Goal: Task Accomplishment & Management: Complete application form

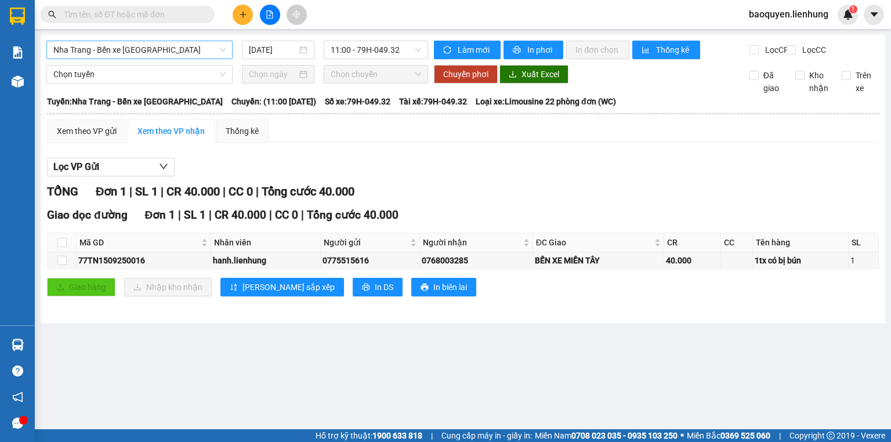
click at [183, 48] on span "Nha Trang - Bến xe [GEOGRAPHIC_DATA]" at bounding box center [139, 49] width 172 height 17
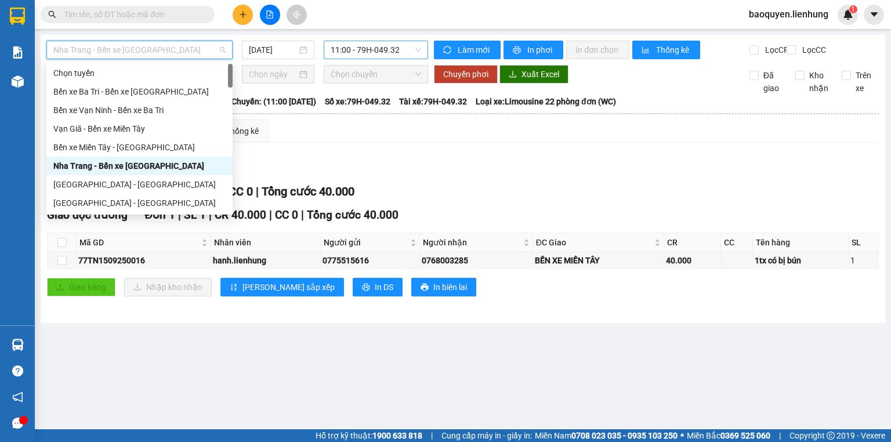
click at [397, 53] on span "11:00 - 79H-049.32" at bounding box center [376, 49] width 91 height 17
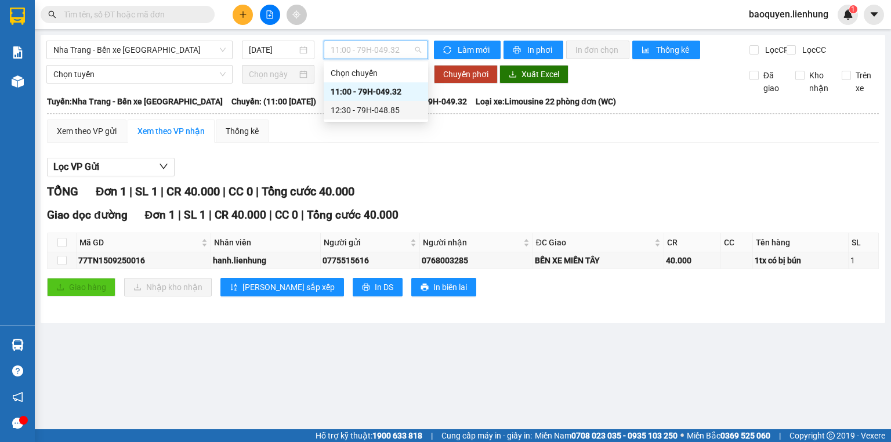
click at [386, 109] on div "12:30 - 79H-048.85" at bounding box center [376, 110] width 91 height 13
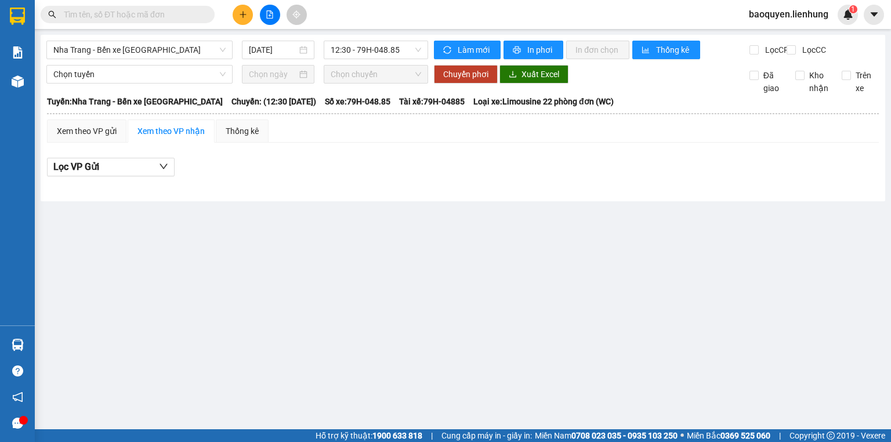
click at [129, 59] on div "Nha Trang - Bến xe Miền Tây 15/09/2025 12:30 - 79H-048.85" at bounding box center [237, 50] width 382 height 19
click at [168, 55] on span "Nha Trang - Bến xe Miền Tây" at bounding box center [139, 49] width 172 height 17
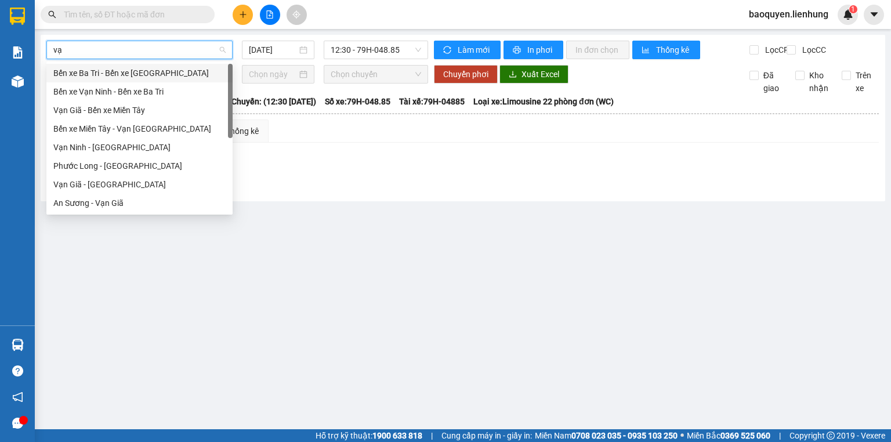
type input "vạn"
click at [149, 183] on div "Vạn Giã - Kiên Giang" at bounding box center [139, 184] width 172 height 13
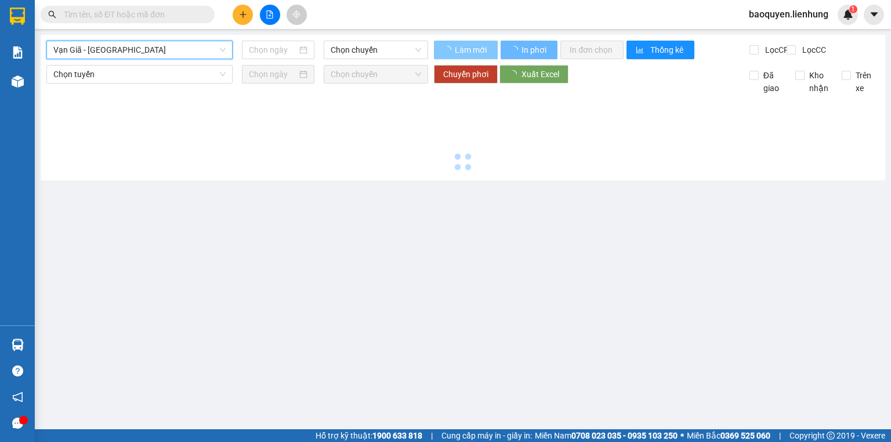
type input "15/09/2025"
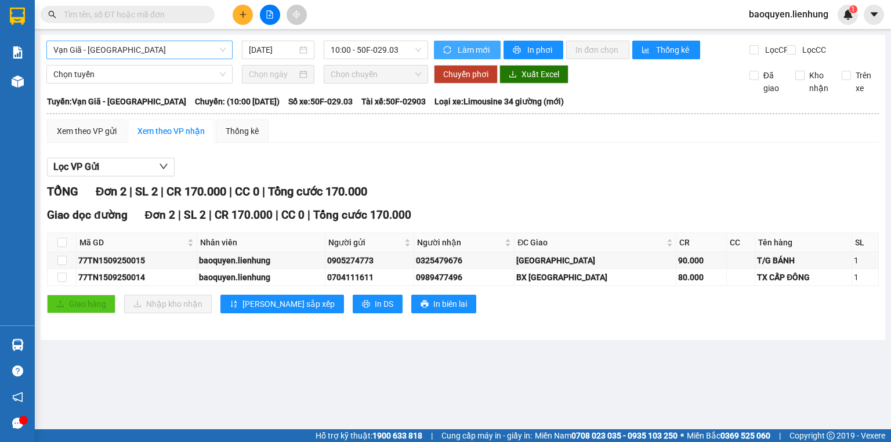
click at [468, 51] on span "Làm mới" at bounding box center [475, 50] width 34 height 13
click at [525, 52] on button "In phơi" at bounding box center [534, 50] width 60 height 19
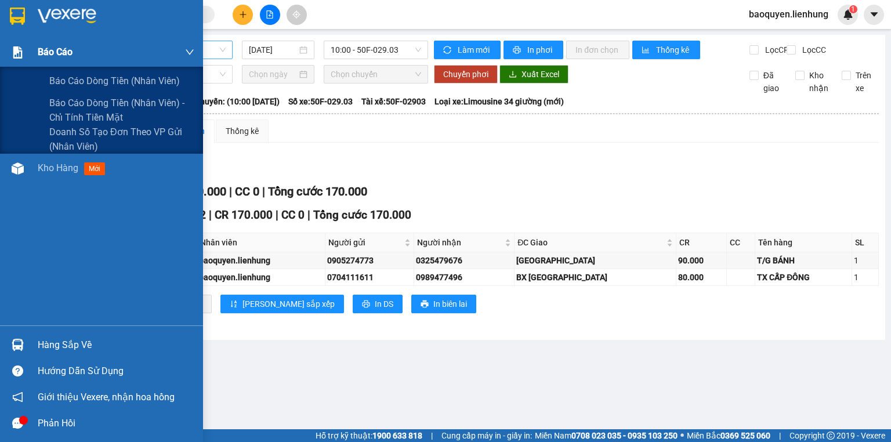
drag, startPoint x: 70, startPoint y: 53, endPoint x: 78, endPoint y: 99, distance: 47.1
click at [70, 53] on span "Báo cáo" at bounding box center [55, 52] width 35 height 15
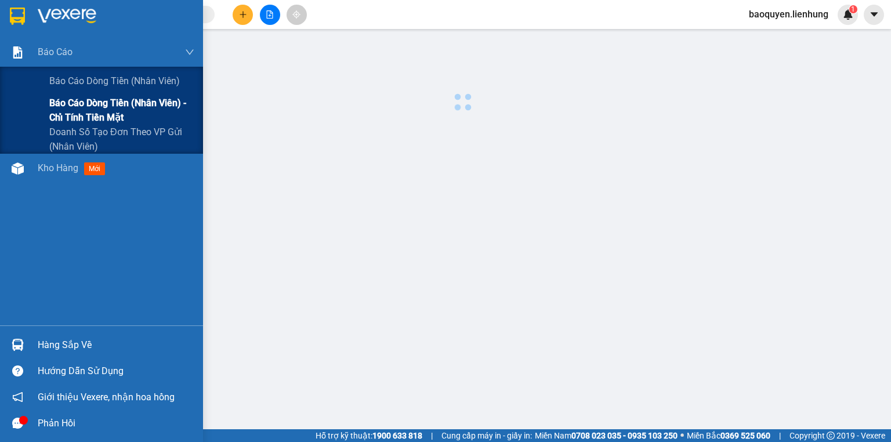
click at [86, 118] on span "Báo cáo dòng tiền (nhân viên) - chỉ tính tiền mặt" at bounding box center [121, 110] width 145 height 29
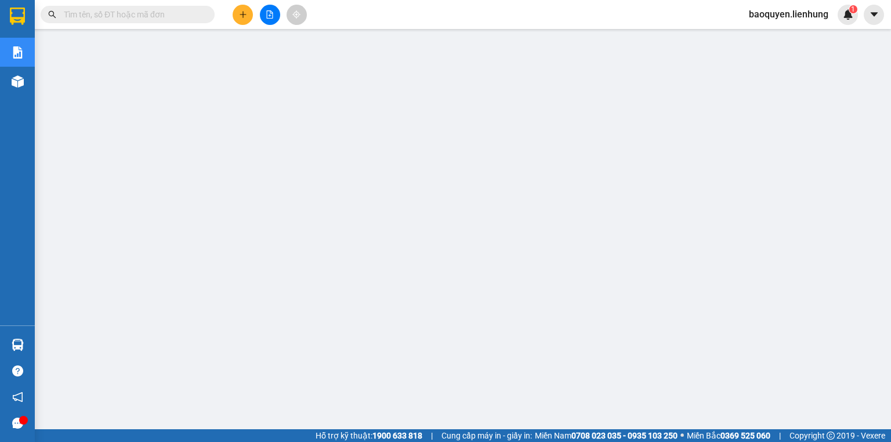
click at [135, 19] on input "text" at bounding box center [132, 14] width 137 height 13
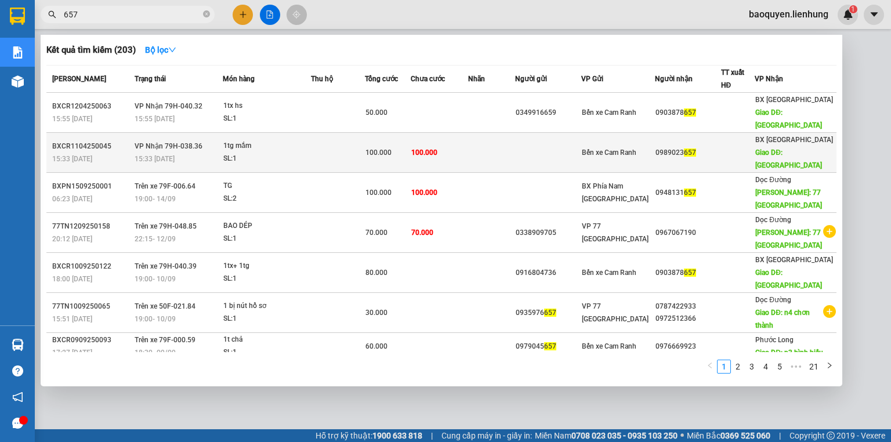
type input "657"
click at [324, 135] on td at bounding box center [338, 153] width 54 height 40
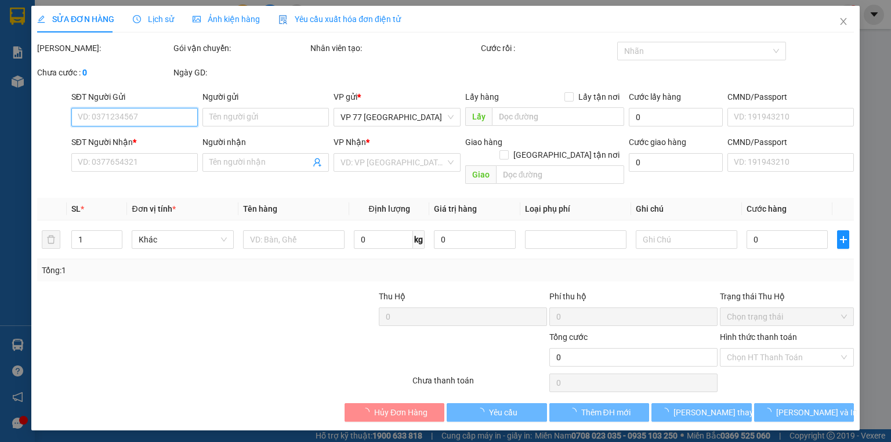
type input "0989023657"
type input "tây ninh"
type input "100.000"
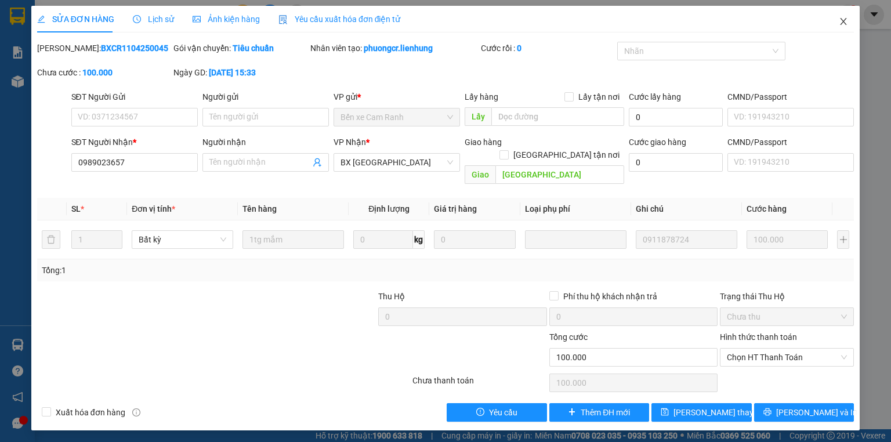
click at [841, 24] on icon "close" at bounding box center [844, 21] width 6 height 7
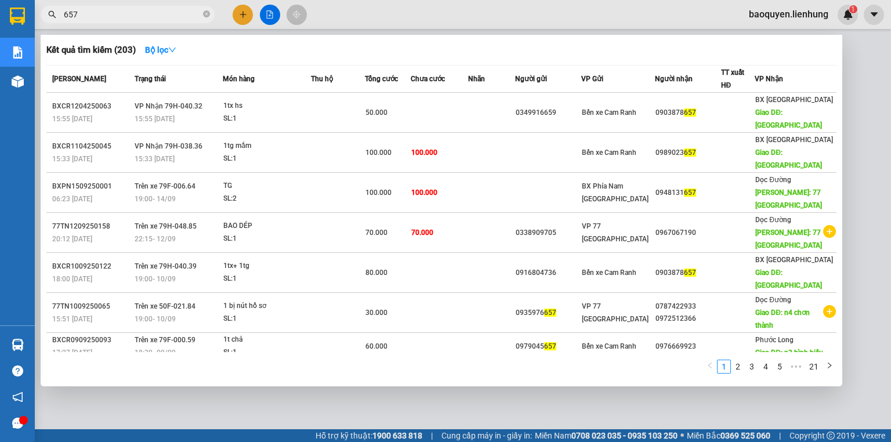
click at [132, 20] on input "657" at bounding box center [132, 14] width 137 height 13
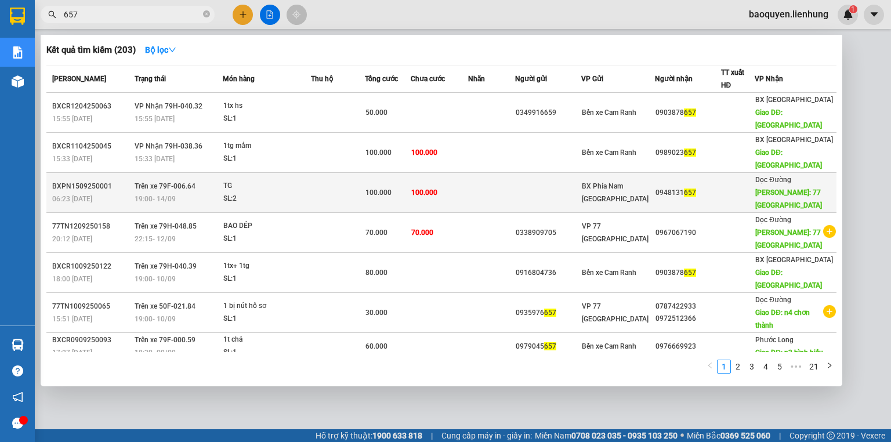
click at [305, 180] on div "TG" at bounding box center [266, 186] width 87 height 13
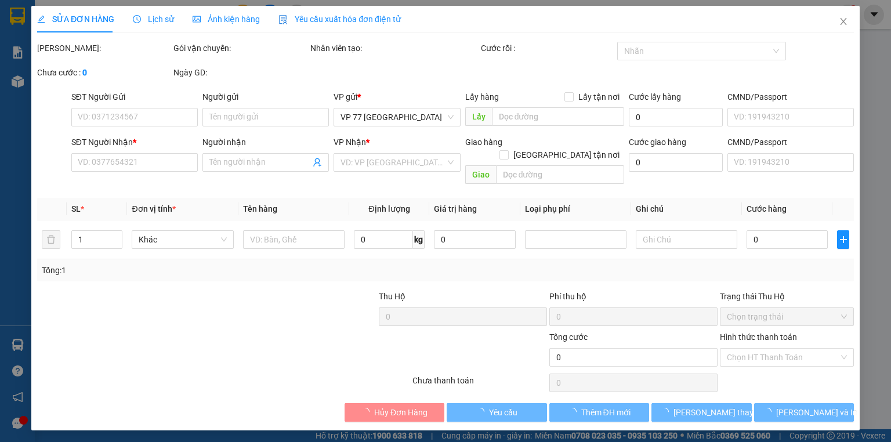
type input "0948131657"
type input "77 THÁI NGUYÊN"
type input "100.000"
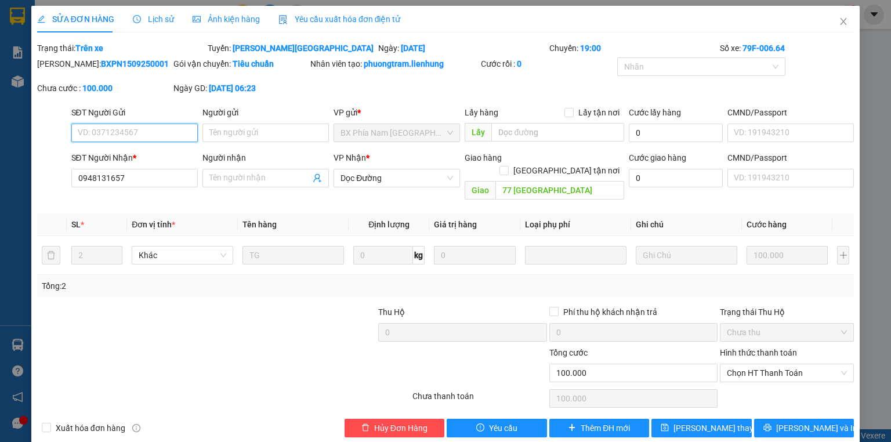
scroll to position [5, 0]
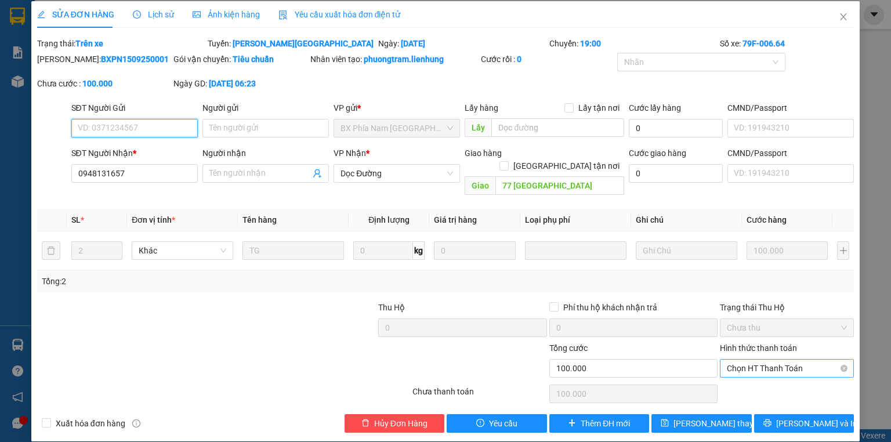
click at [785, 360] on span "Chọn HT Thanh Toán" at bounding box center [787, 368] width 120 height 17
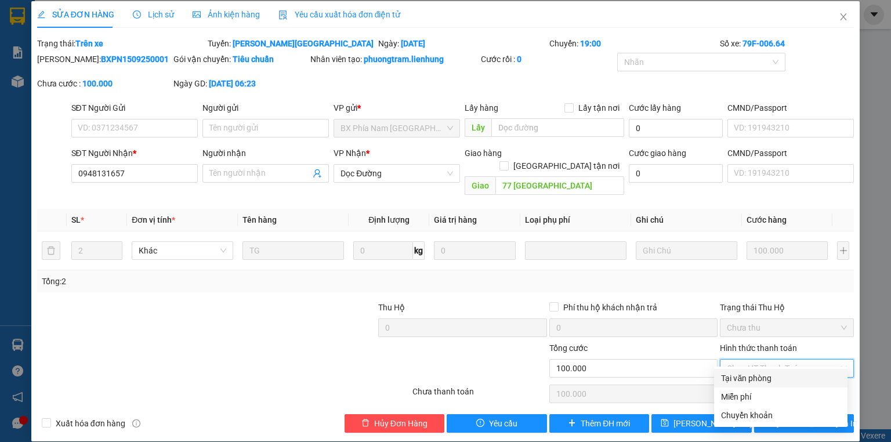
click at [779, 380] on div "Tại văn phòng" at bounding box center [781, 378] width 120 height 13
type input "0"
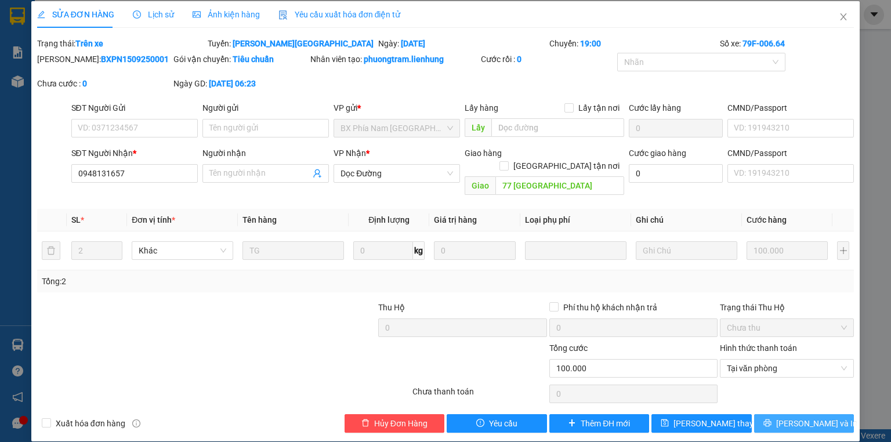
click at [785, 414] on button "Lưu và In" at bounding box center [804, 423] width 100 height 19
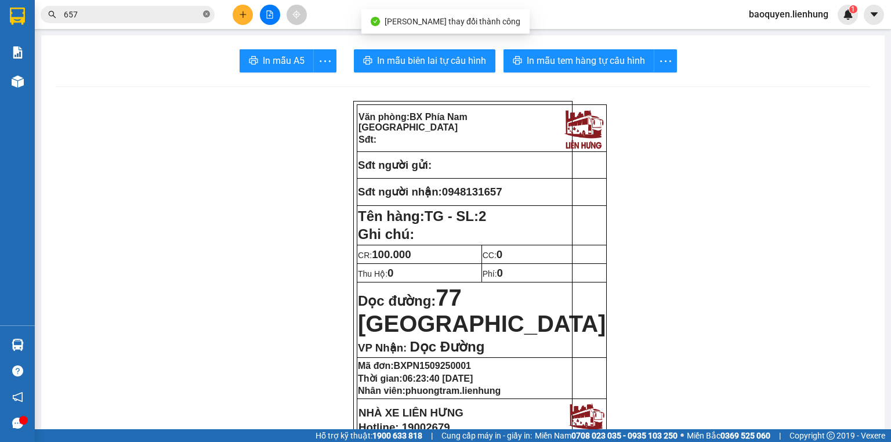
click at [207, 14] on icon "close-circle" at bounding box center [206, 13] width 7 height 7
click at [169, 12] on input "text" at bounding box center [132, 14] width 137 height 13
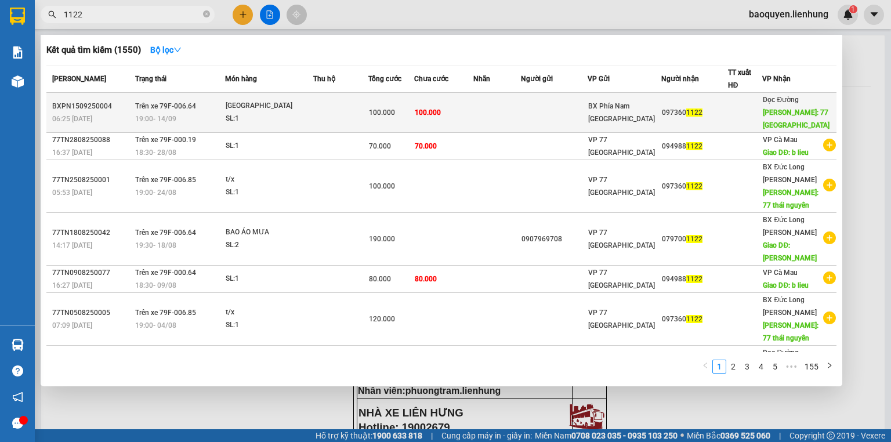
type input "1122"
click at [306, 123] on div "SL: 1" at bounding box center [269, 119] width 87 height 13
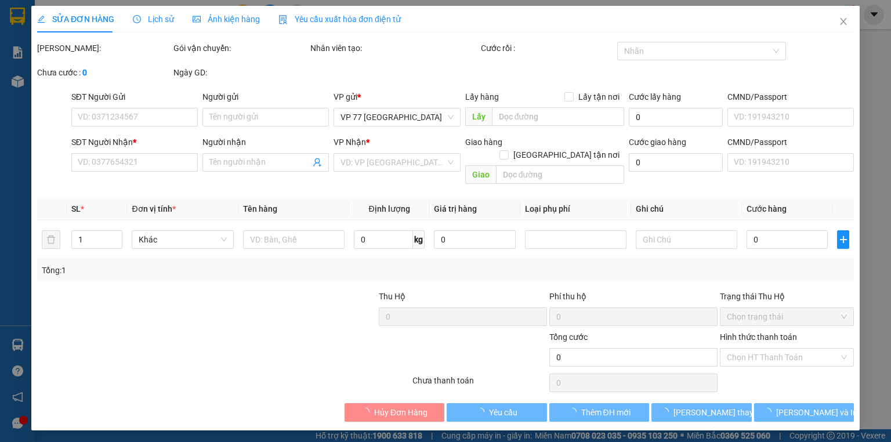
type input "0973601122"
type input "77 THÁI NGUYÊN"
type input "100.000"
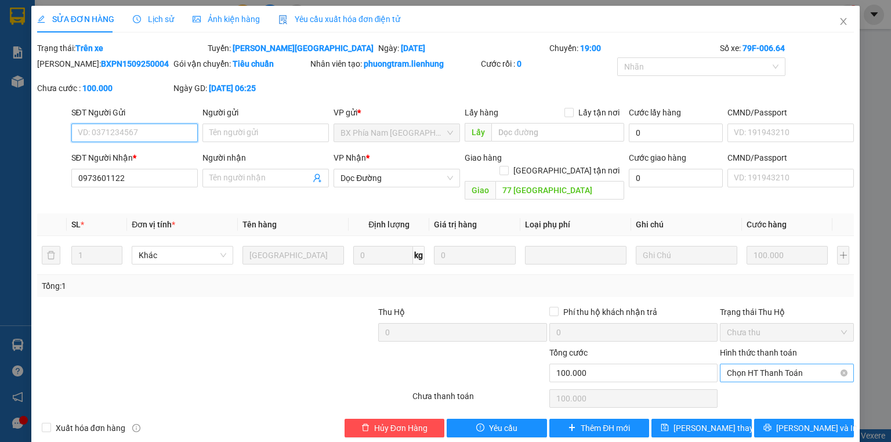
click at [788, 364] on span "Chọn HT Thanh Toán" at bounding box center [787, 372] width 120 height 17
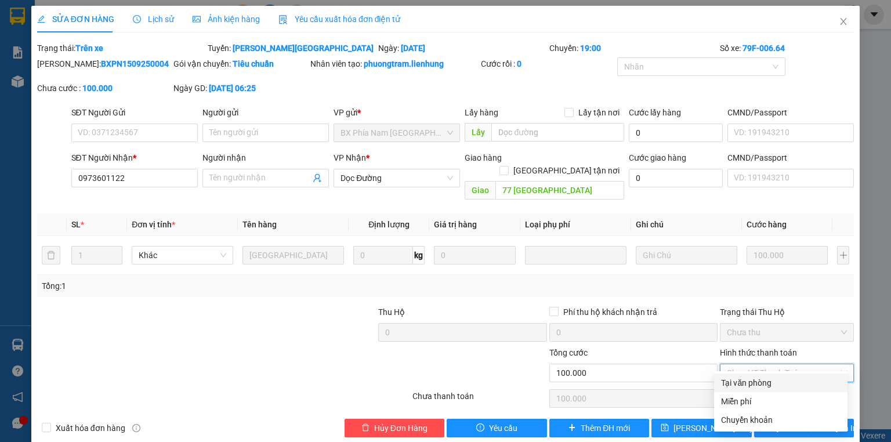
click at [788, 380] on div "Tại văn phòng" at bounding box center [781, 383] width 120 height 13
type input "0"
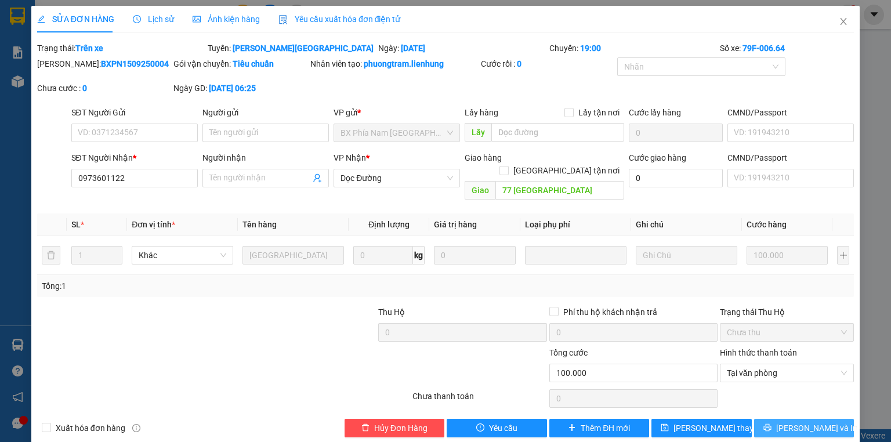
click at [793, 423] on button "Lưu và In" at bounding box center [804, 428] width 100 height 19
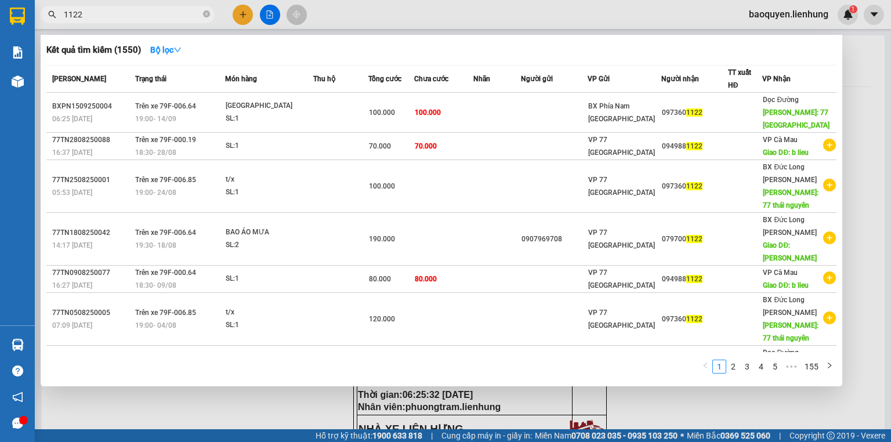
click at [130, 15] on input "1122" at bounding box center [132, 14] width 137 height 13
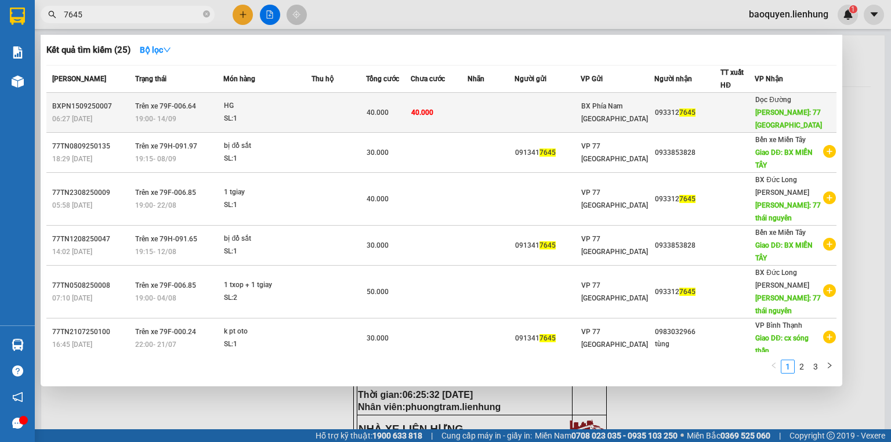
type input "7645"
click at [299, 118] on div "SL: 1" at bounding box center [267, 119] width 87 height 13
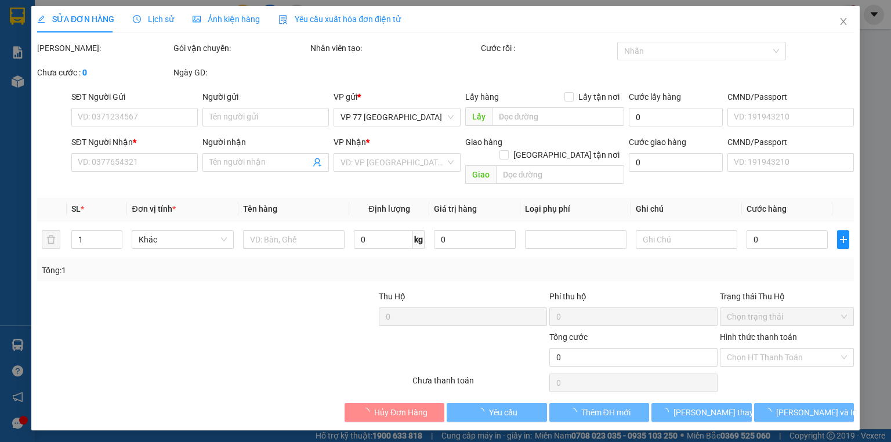
type input "0933127645"
type input "77 THÁI NGUYÊN"
type input "40.000"
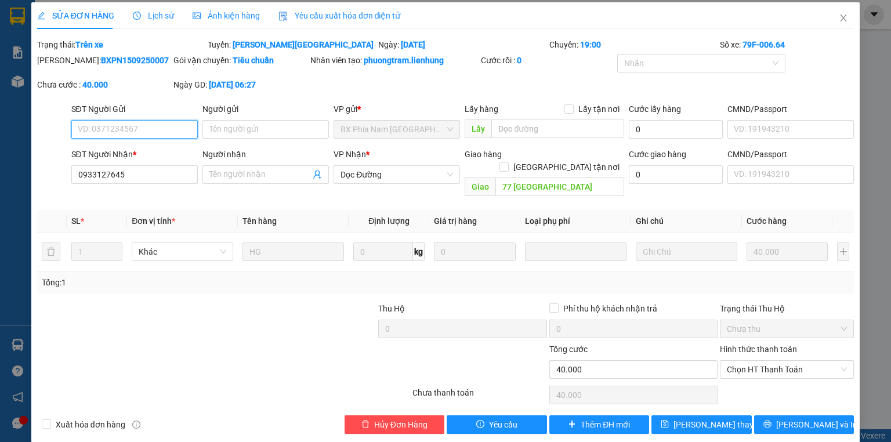
scroll to position [5, 0]
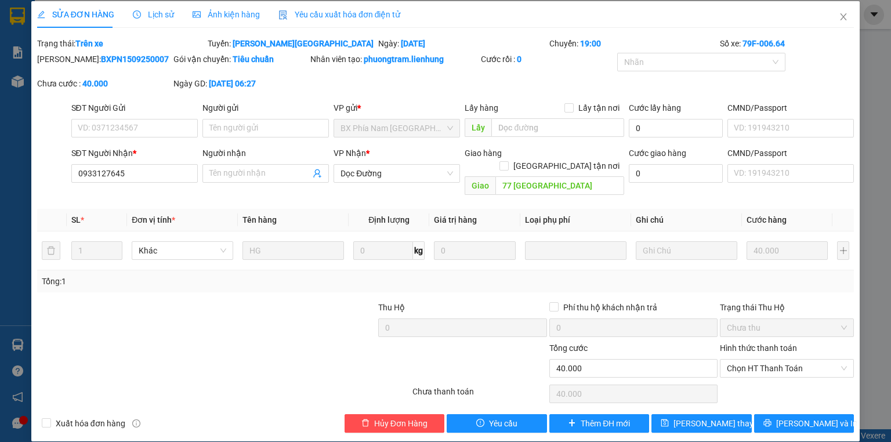
click at [778, 382] on div "Chọn HT Thanh Toán" at bounding box center [787, 393] width 136 height 23
click at [781, 360] on span "Chọn HT Thanh Toán" at bounding box center [787, 368] width 120 height 17
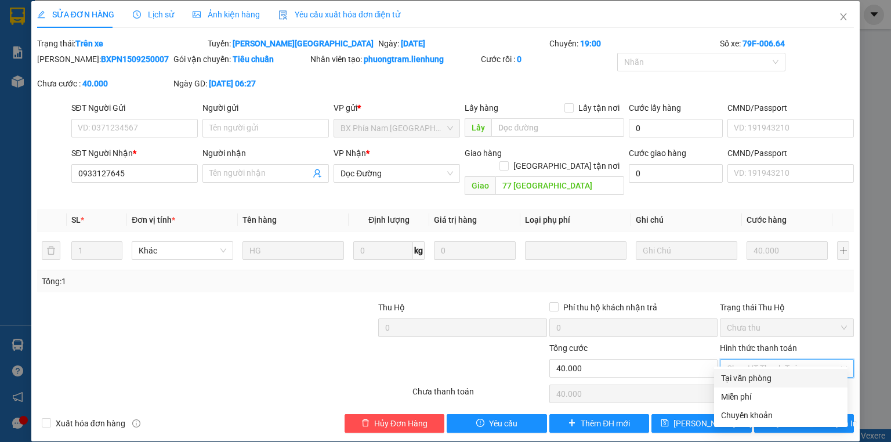
click at [776, 377] on div "Tại văn phòng" at bounding box center [781, 378] width 120 height 13
type input "0"
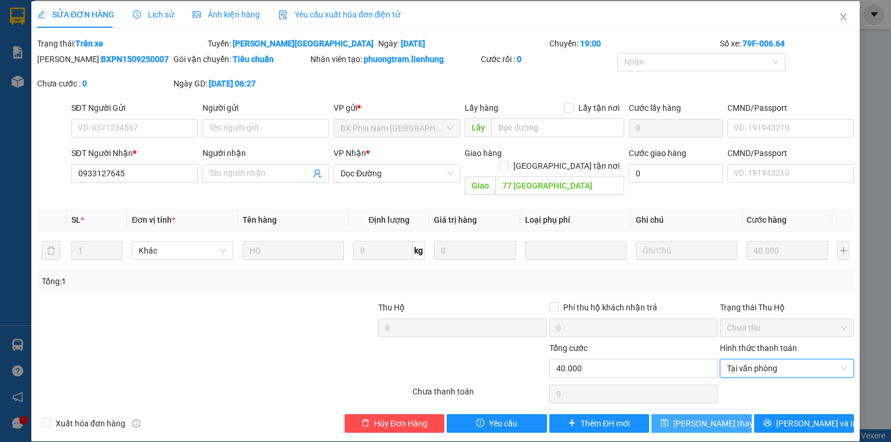
click at [709, 417] on span "Lưu thay đổi" at bounding box center [720, 423] width 93 height 13
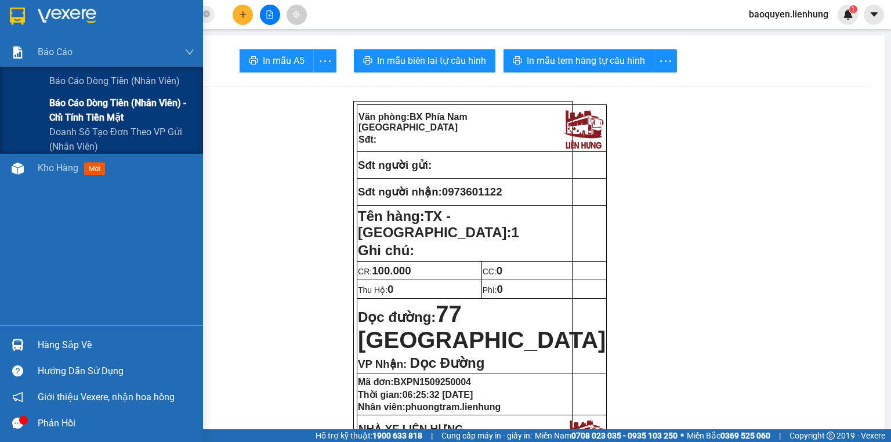
click at [91, 107] on span "Báo cáo dòng tiền (nhân viên) - chỉ tính tiền mặt" at bounding box center [121, 110] width 145 height 29
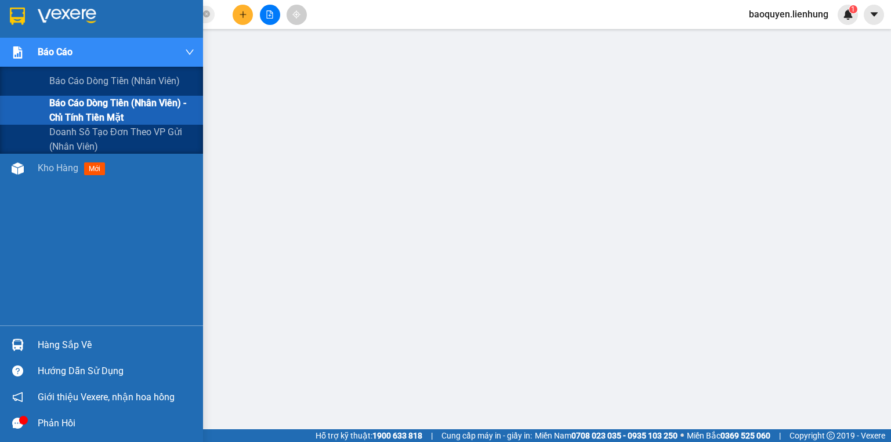
click at [109, 108] on span "Báo cáo dòng tiền (nhân viên) - chỉ tính tiền mặt" at bounding box center [121, 110] width 145 height 29
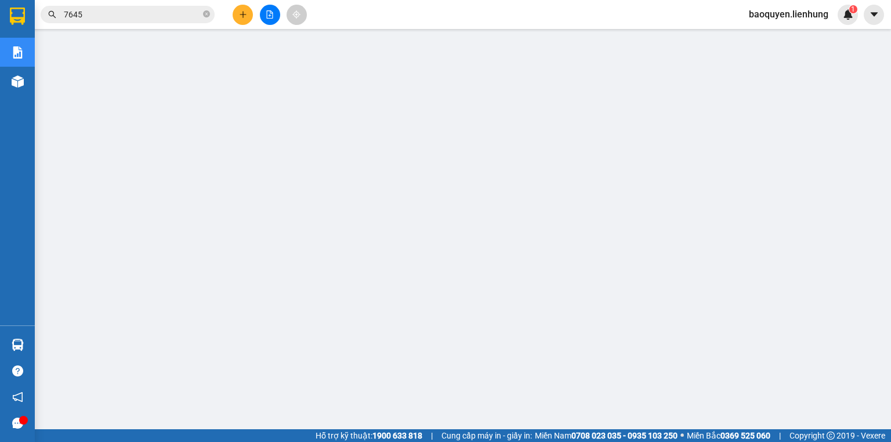
click at [807, 14] on span "baoquyen.lienhung" at bounding box center [789, 14] width 98 height 15
click at [810, 37] on span "Đăng xuất" at bounding box center [794, 36] width 74 height 13
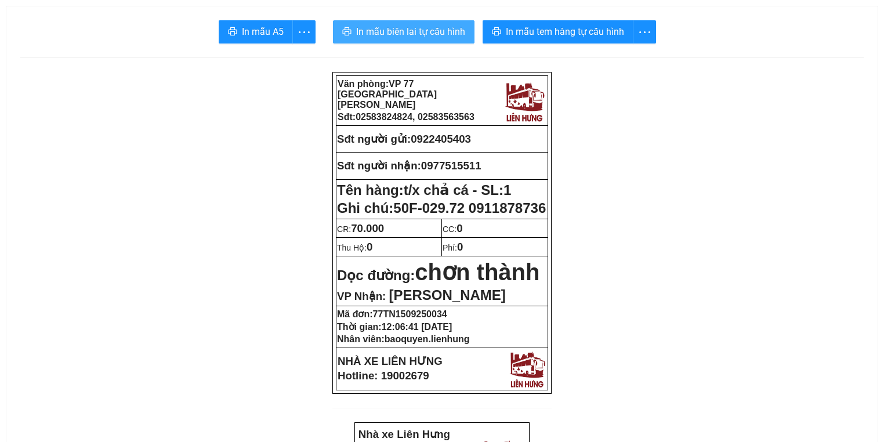
click at [453, 31] on span "In mẫu biên lai tự cấu hình" at bounding box center [410, 31] width 109 height 15
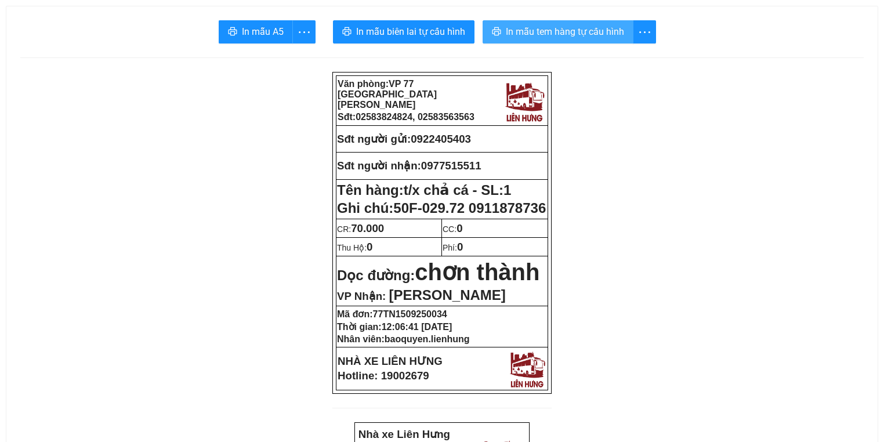
click at [575, 28] on span "In mẫu tem hàng tự cấu hình" at bounding box center [565, 31] width 118 height 15
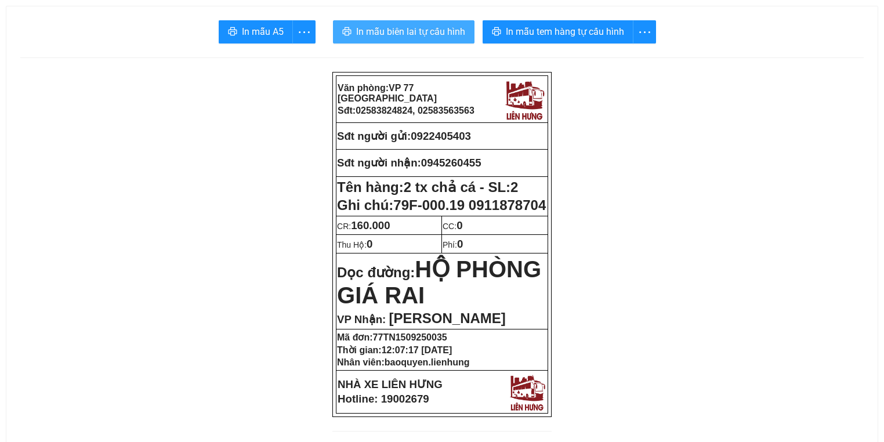
click at [398, 28] on span "In mẫu biên lai tự cấu hình" at bounding box center [410, 31] width 109 height 15
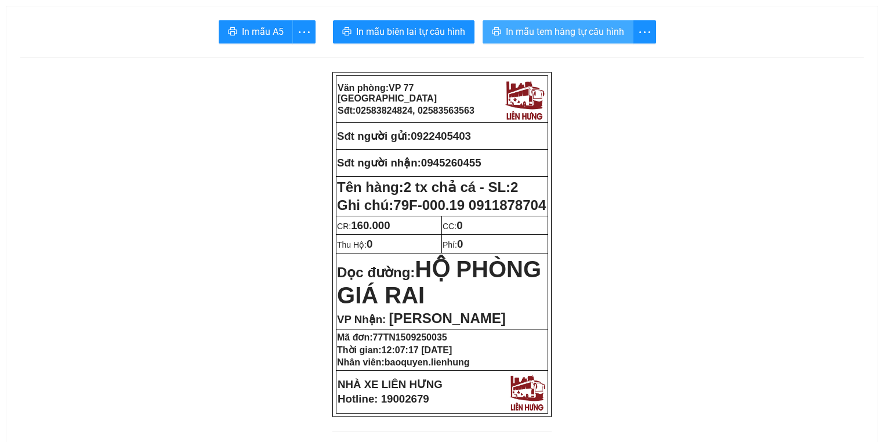
click at [572, 28] on span "In mẫu tem hàng tự cấu hình" at bounding box center [565, 31] width 118 height 15
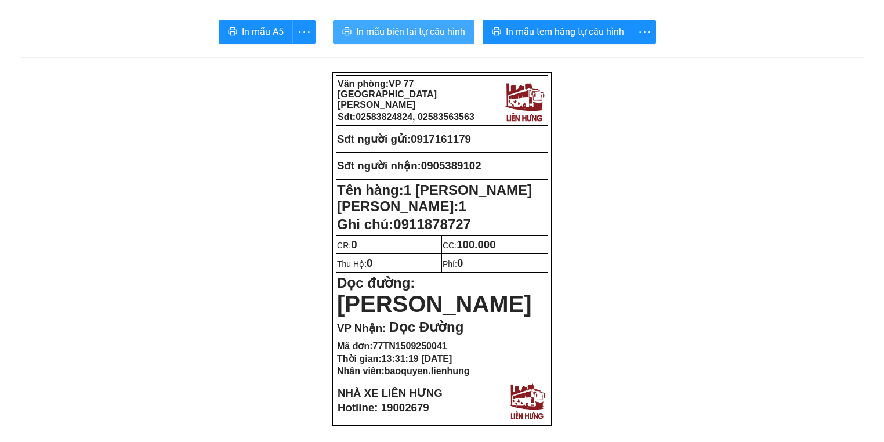
click at [439, 37] on span "In mẫu biên lai tự cấu hình" at bounding box center [410, 31] width 109 height 15
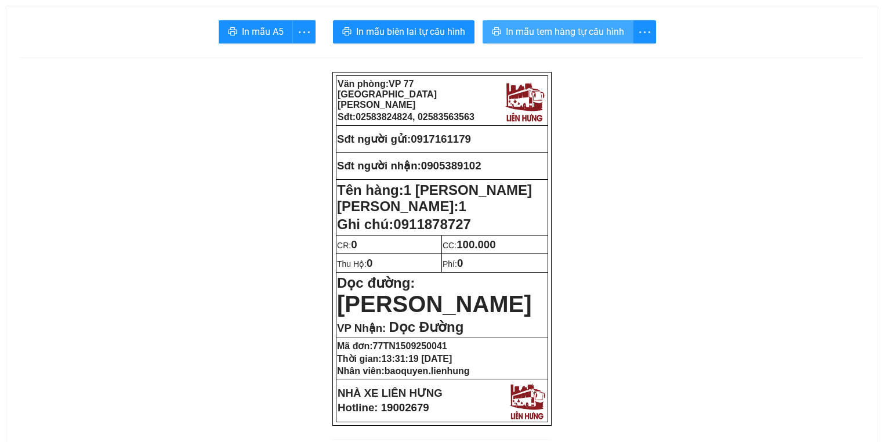
click at [554, 32] on span "In mẫu tem hàng tự cấu hình" at bounding box center [565, 31] width 118 height 15
